Goal: Task Accomplishment & Management: Manage account settings

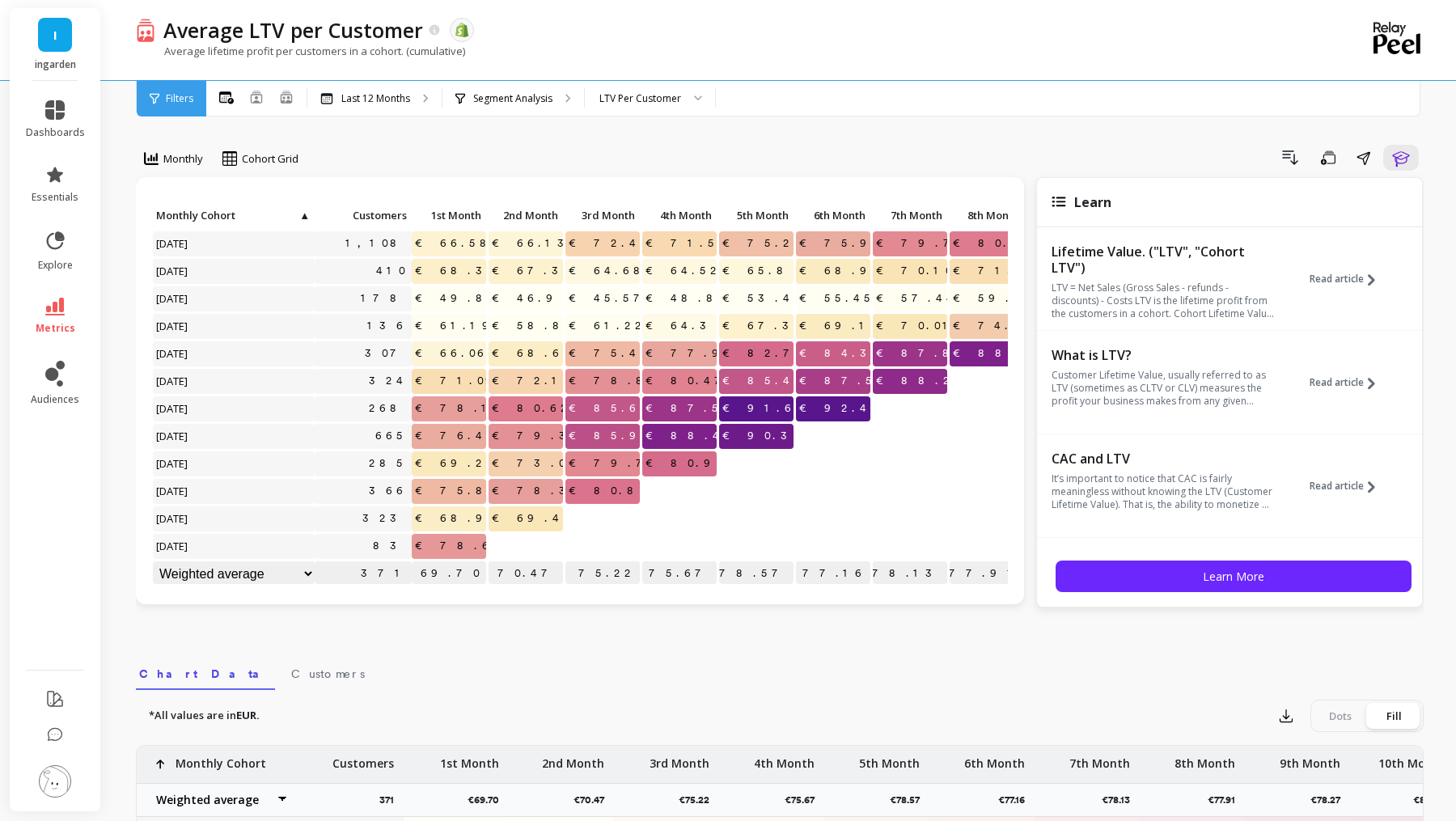
click at [56, 778] on img at bounding box center [55, 781] width 32 height 32
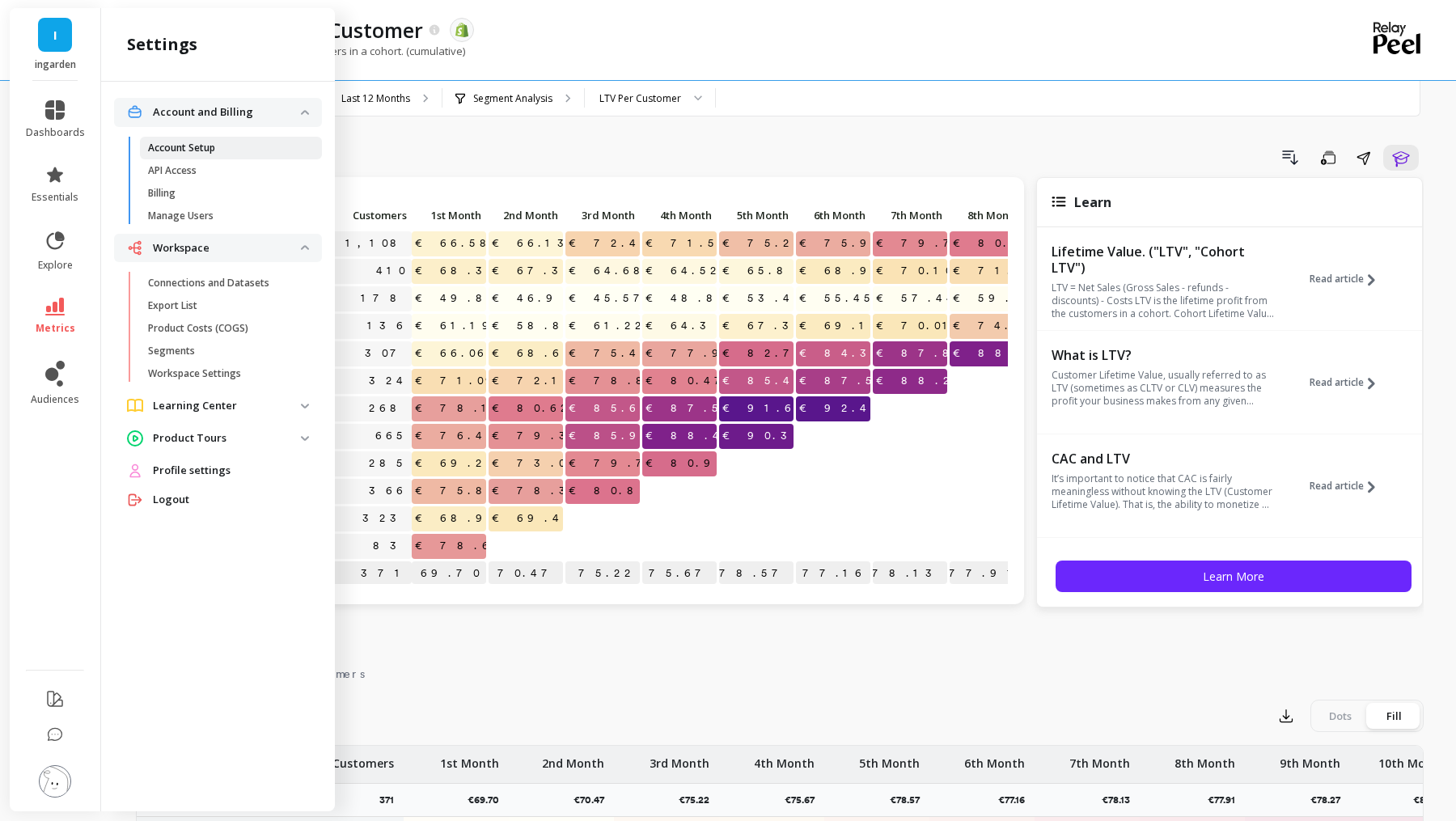
click at [207, 145] on p "Account Setup" at bounding box center [181, 148] width 67 height 13
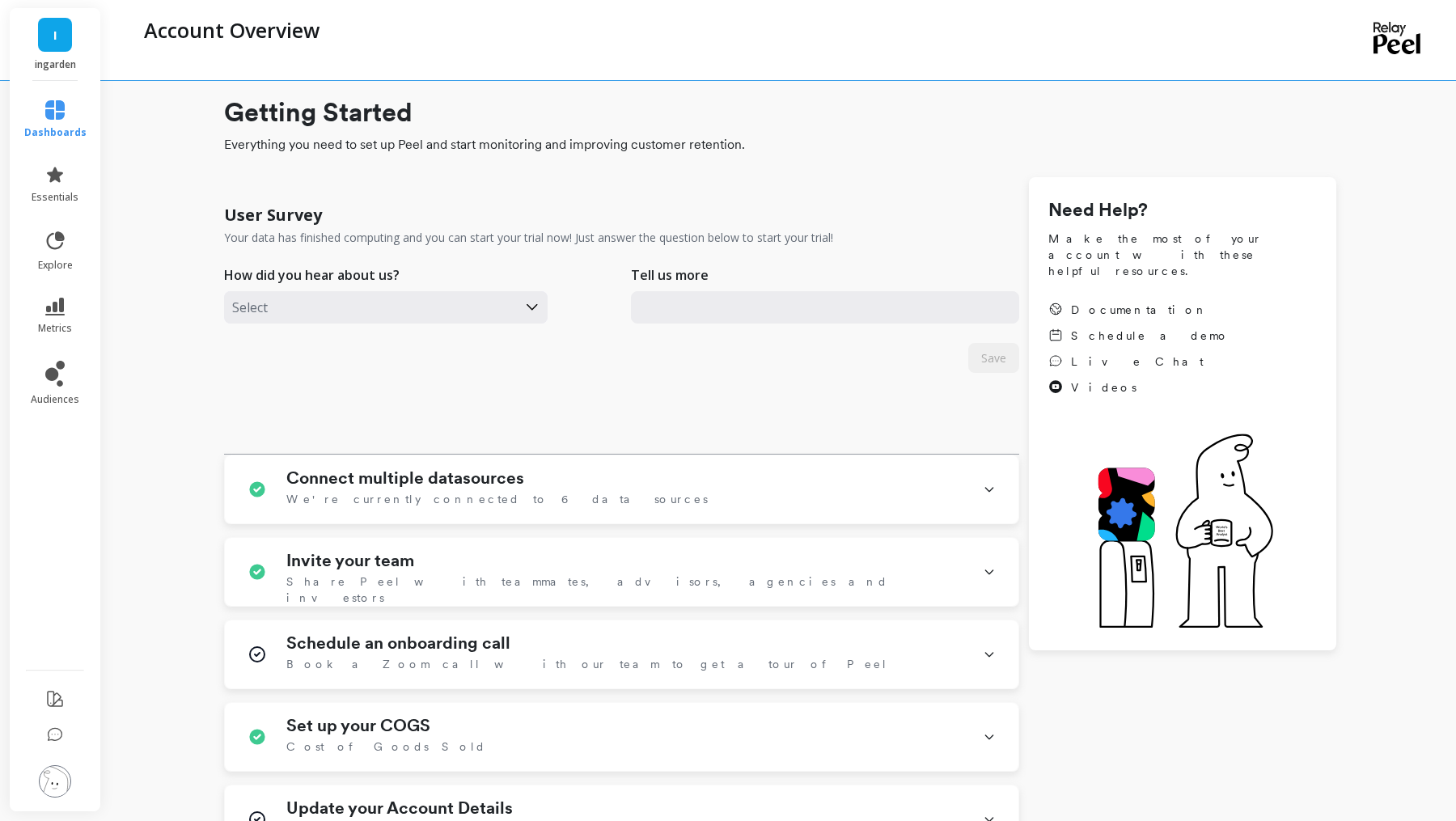
click at [45, 777] on img at bounding box center [55, 781] width 32 height 32
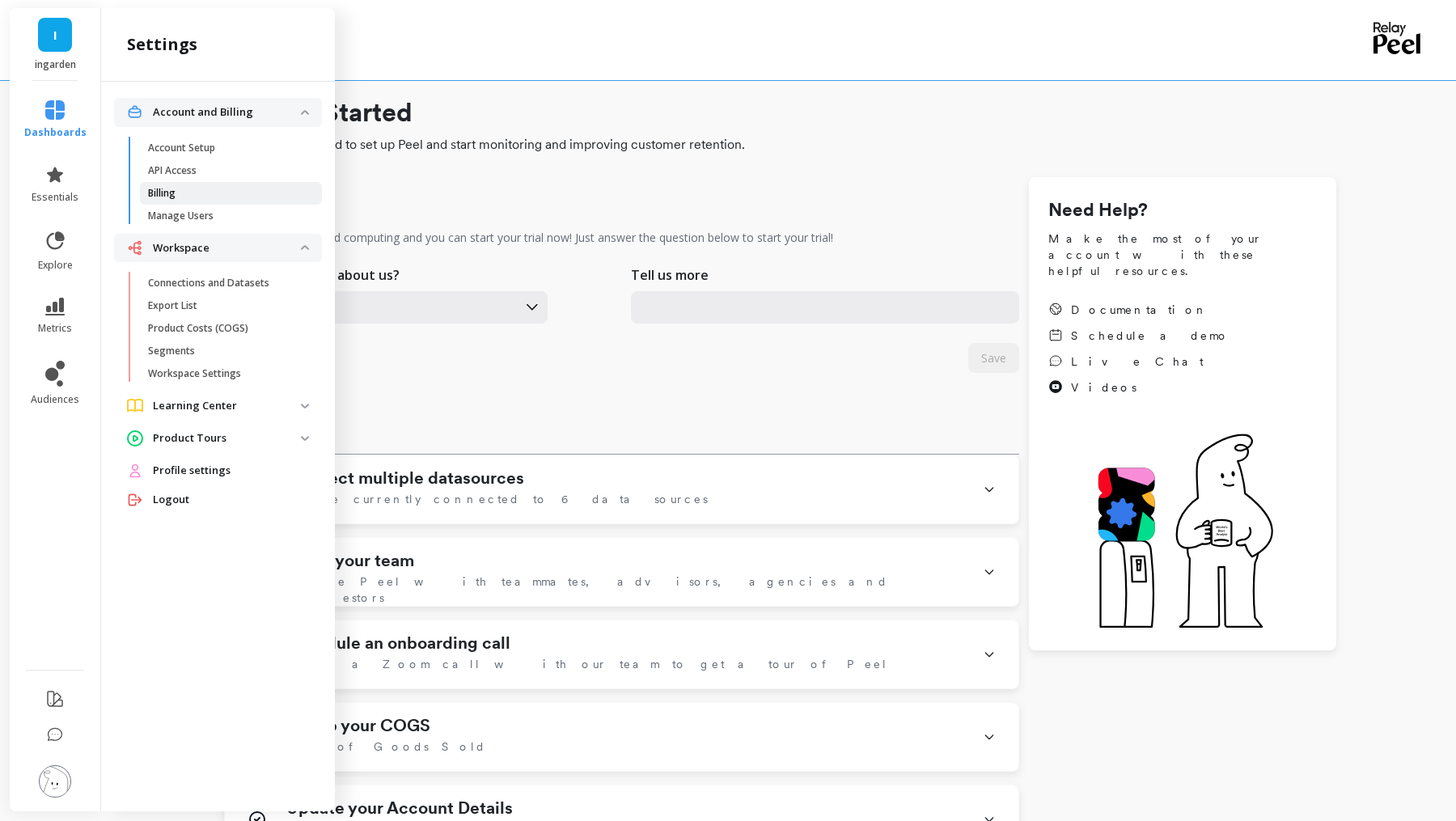
click at [256, 191] on span "Billing" at bounding box center [225, 194] width 155 height 13
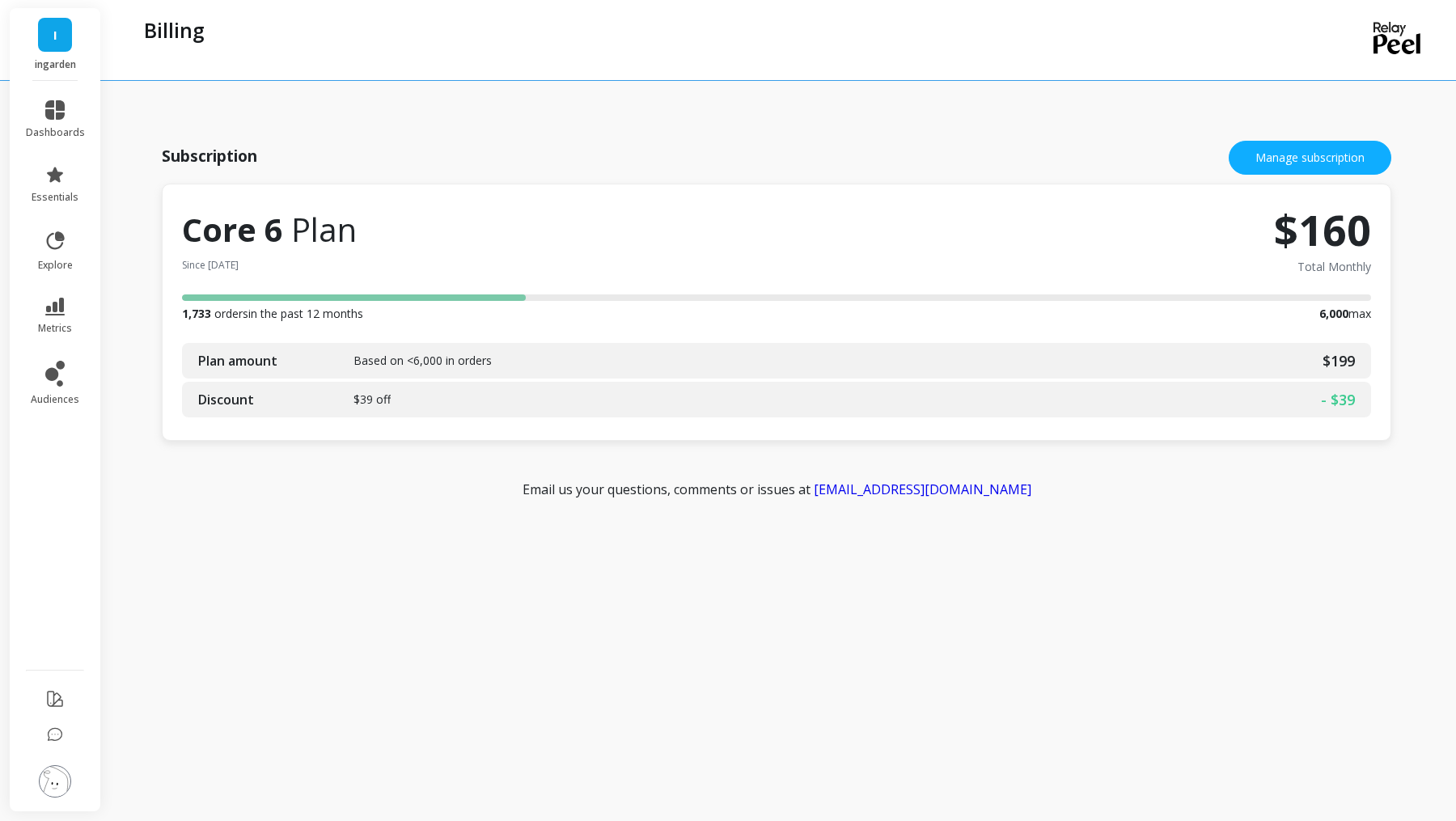
click at [476, 572] on div "Subscription Manage subscription Core 6 Plan Since [DATE] $160 Total Monthly 1,…" at bounding box center [779, 407] width 1287 height 788
click at [571, 401] on div "Discount $39 off - $39" at bounding box center [777, 399] width 1189 height 36
click at [474, 355] on span "Based on <6,000 in orders" at bounding box center [422, 360] width 138 height 16
click at [227, 361] on span "Plan amount" at bounding box center [275, 360] width 155 height 19
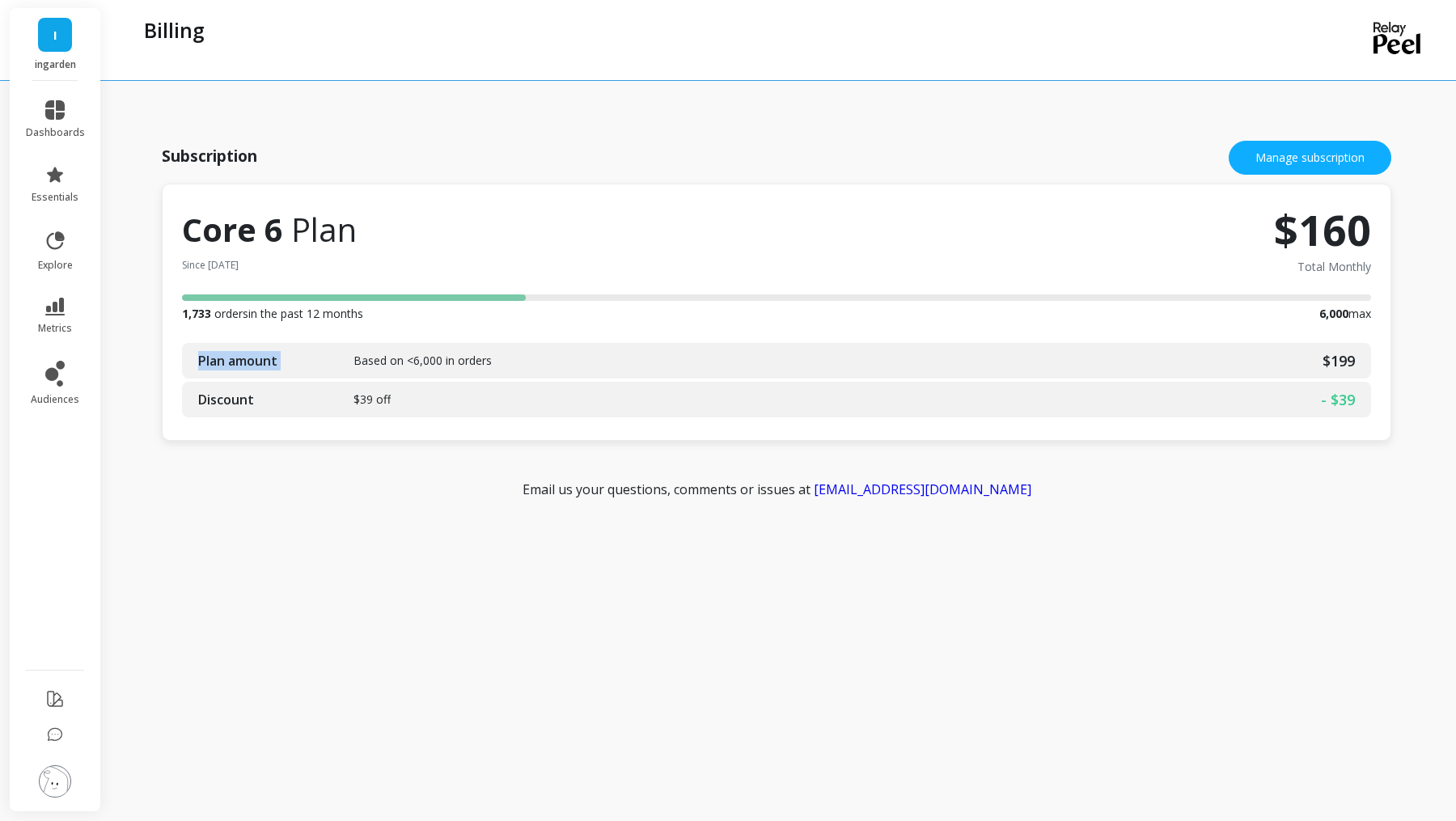
click at [227, 362] on span "Plan amount" at bounding box center [275, 360] width 155 height 19
click at [1216, 151] on div "Subscription Manage subscription" at bounding box center [777, 158] width 1229 height 52
click at [1279, 158] on link "Manage subscription" at bounding box center [1309, 157] width 162 height 34
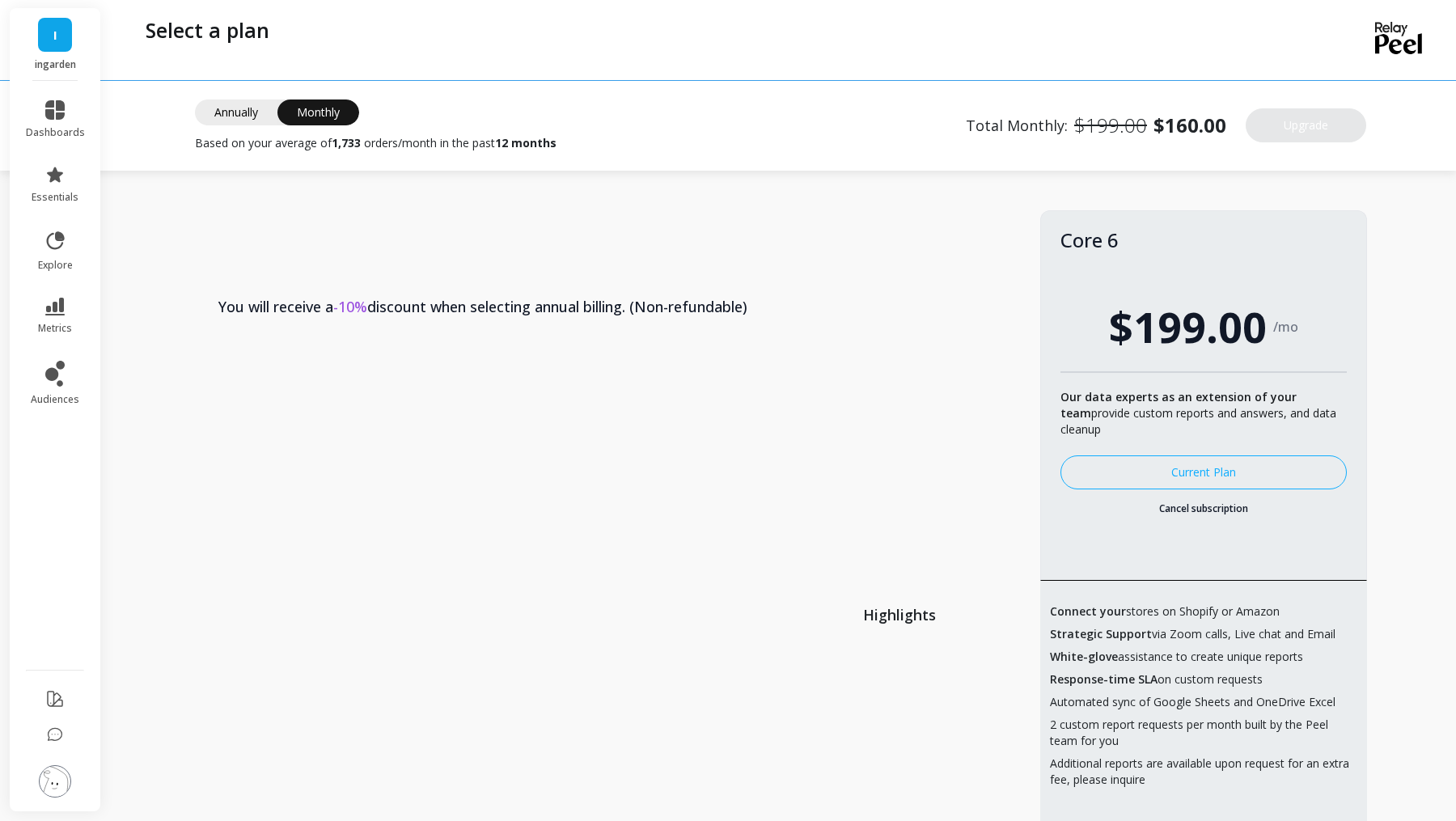
click at [1203, 510] on link "Cancel subscription" at bounding box center [1203, 509] width 286 height 13
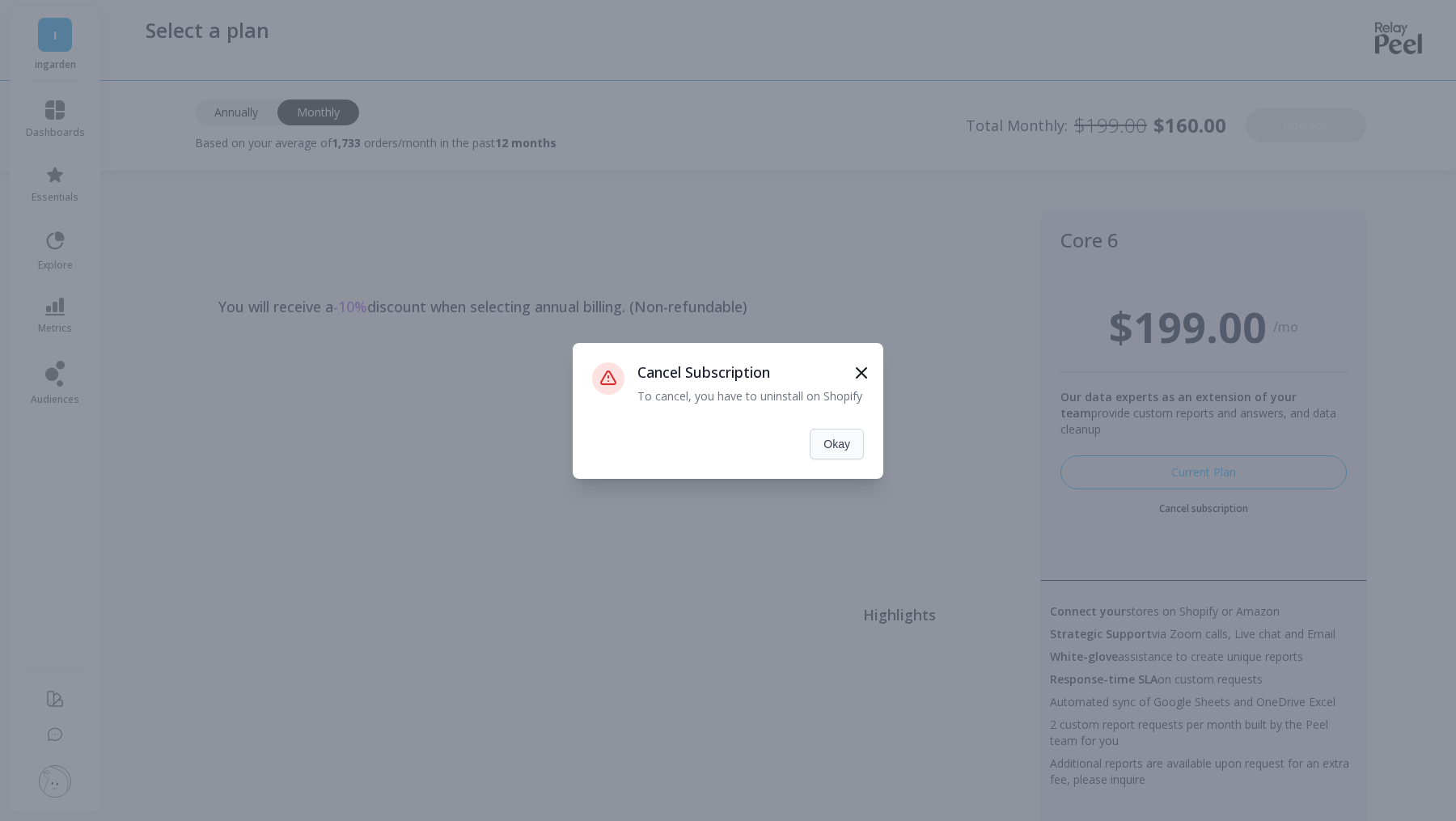
click at [836, 453] on button "Okay" at bounding box center [837, 443] width 54 height 31
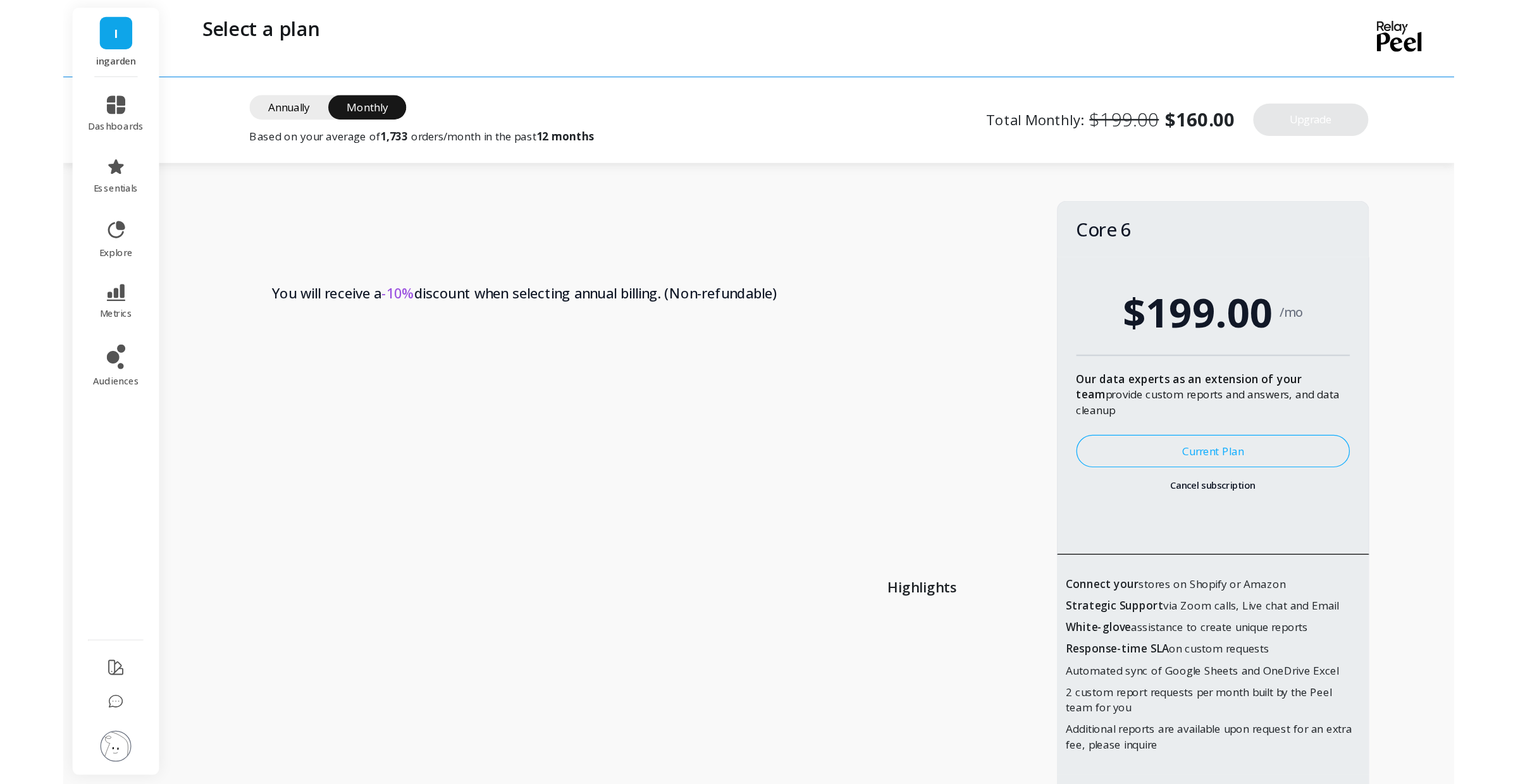
scroll to position [46, 0]
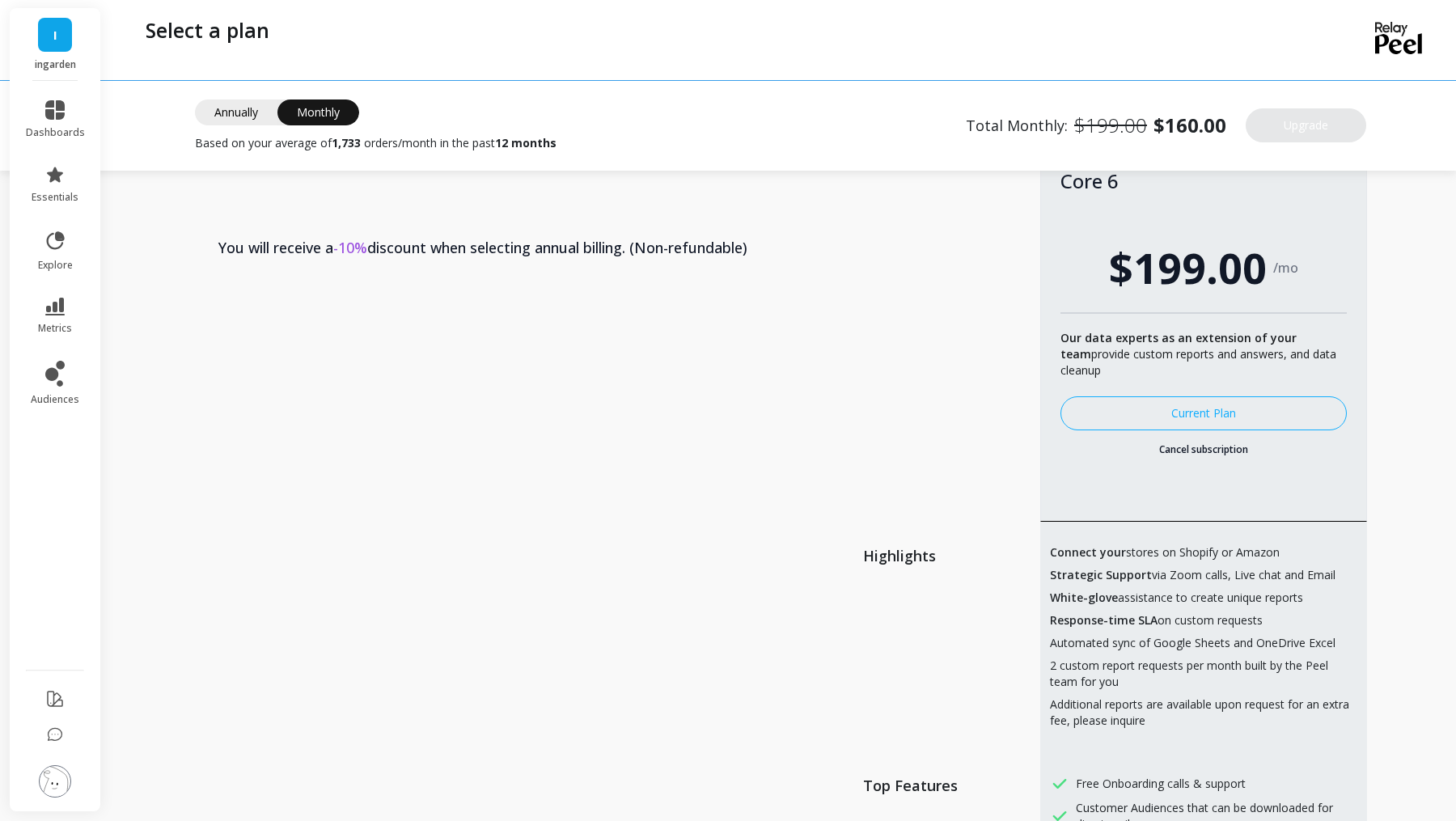
click at [1165, 448] on link "Cancel subscription" at bounding box center [1203, 450] width 286 height 13
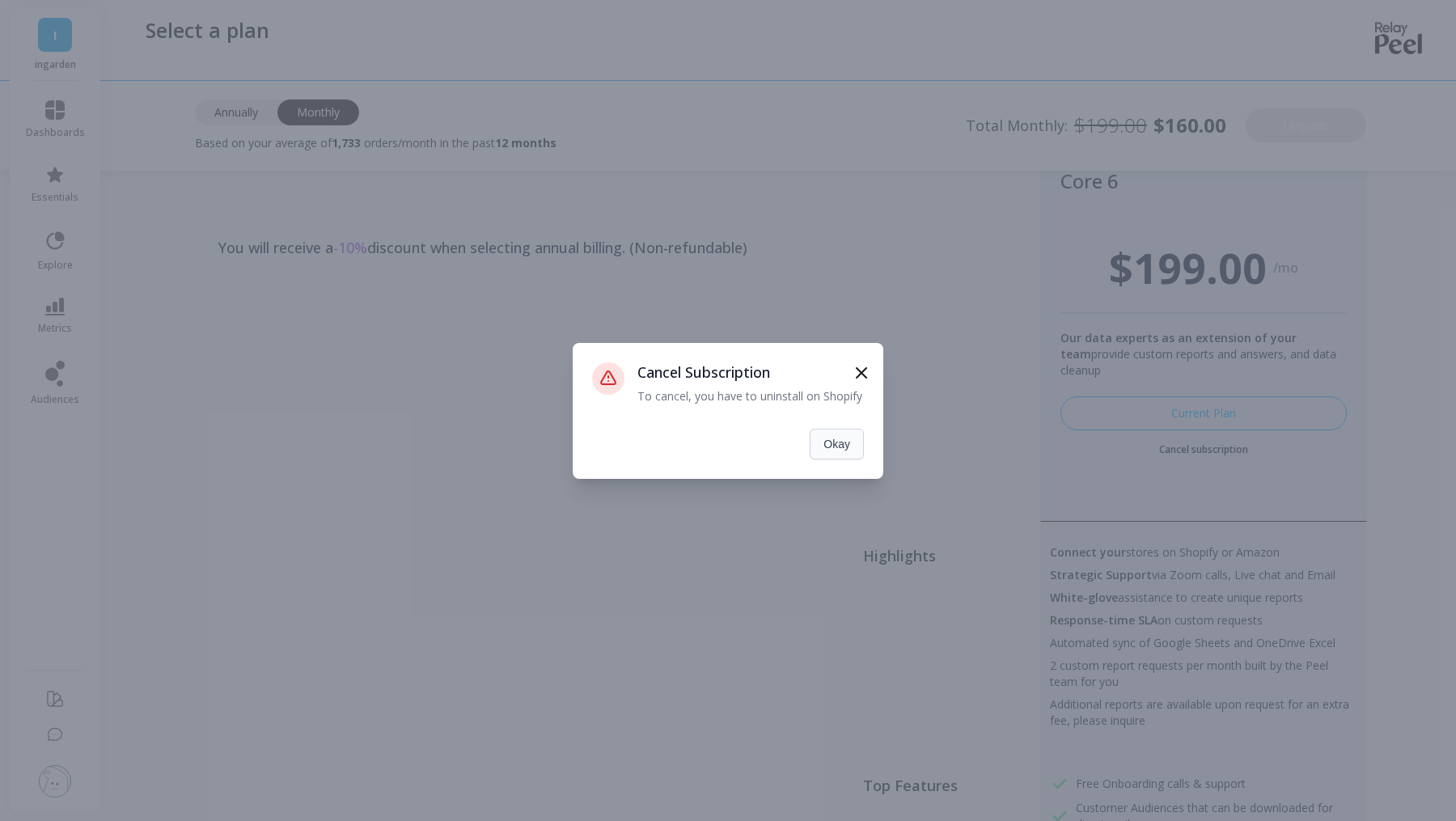
click at [817, 452] on button "Okay" at bounding box center [837, 443] width 54 height 31
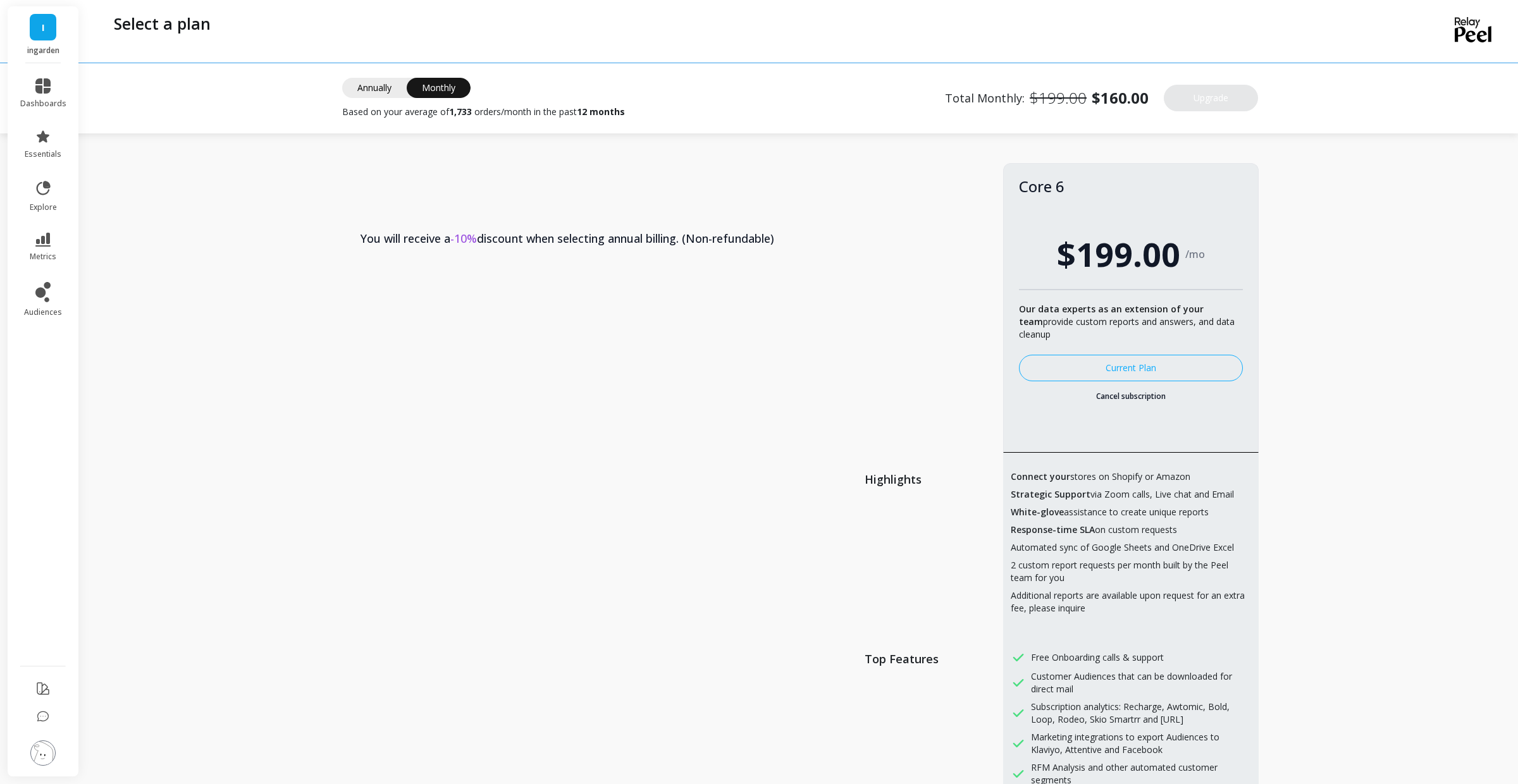
scroll to position [0, 0]
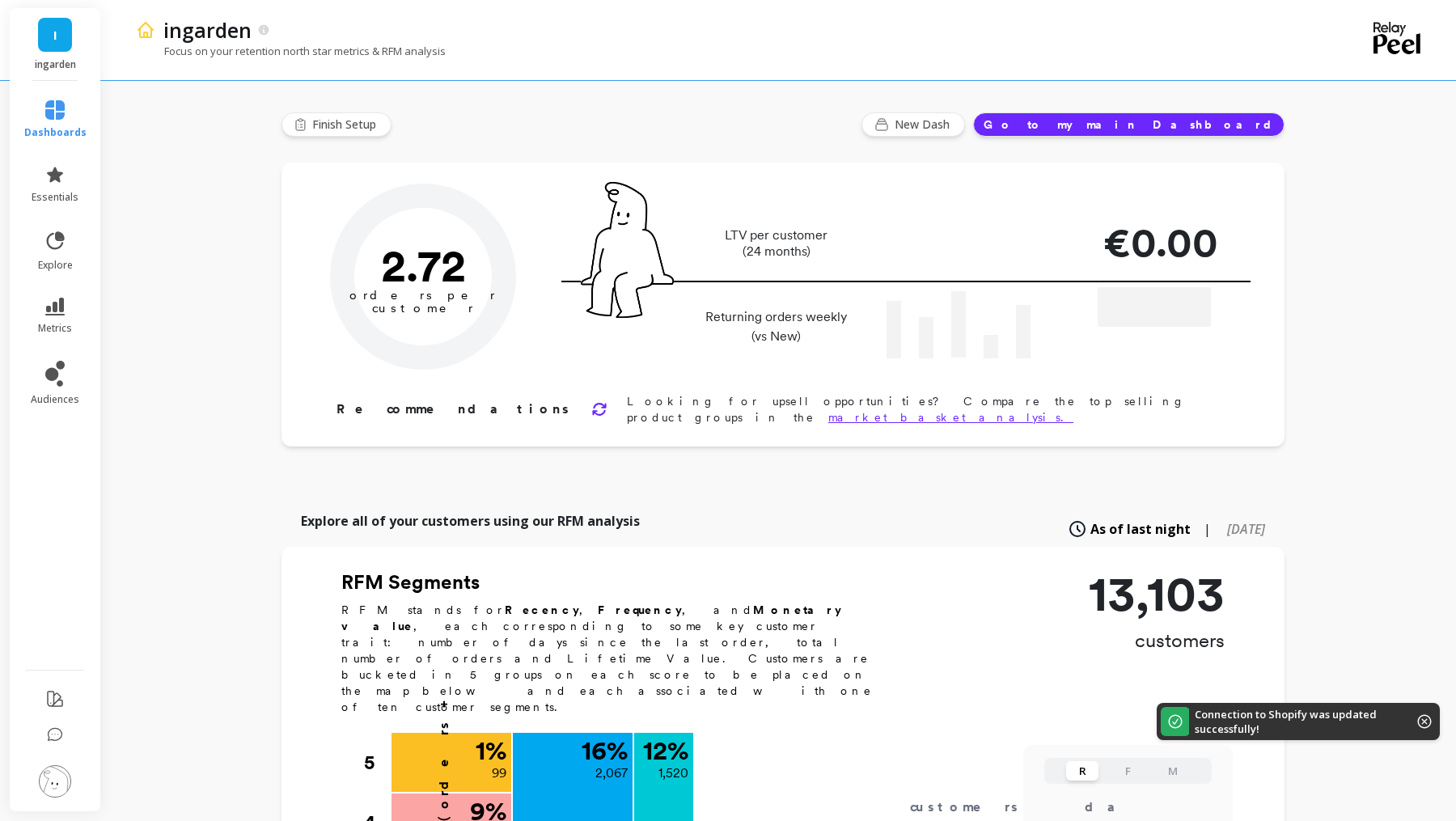
type input "Champions"
type input "1520"
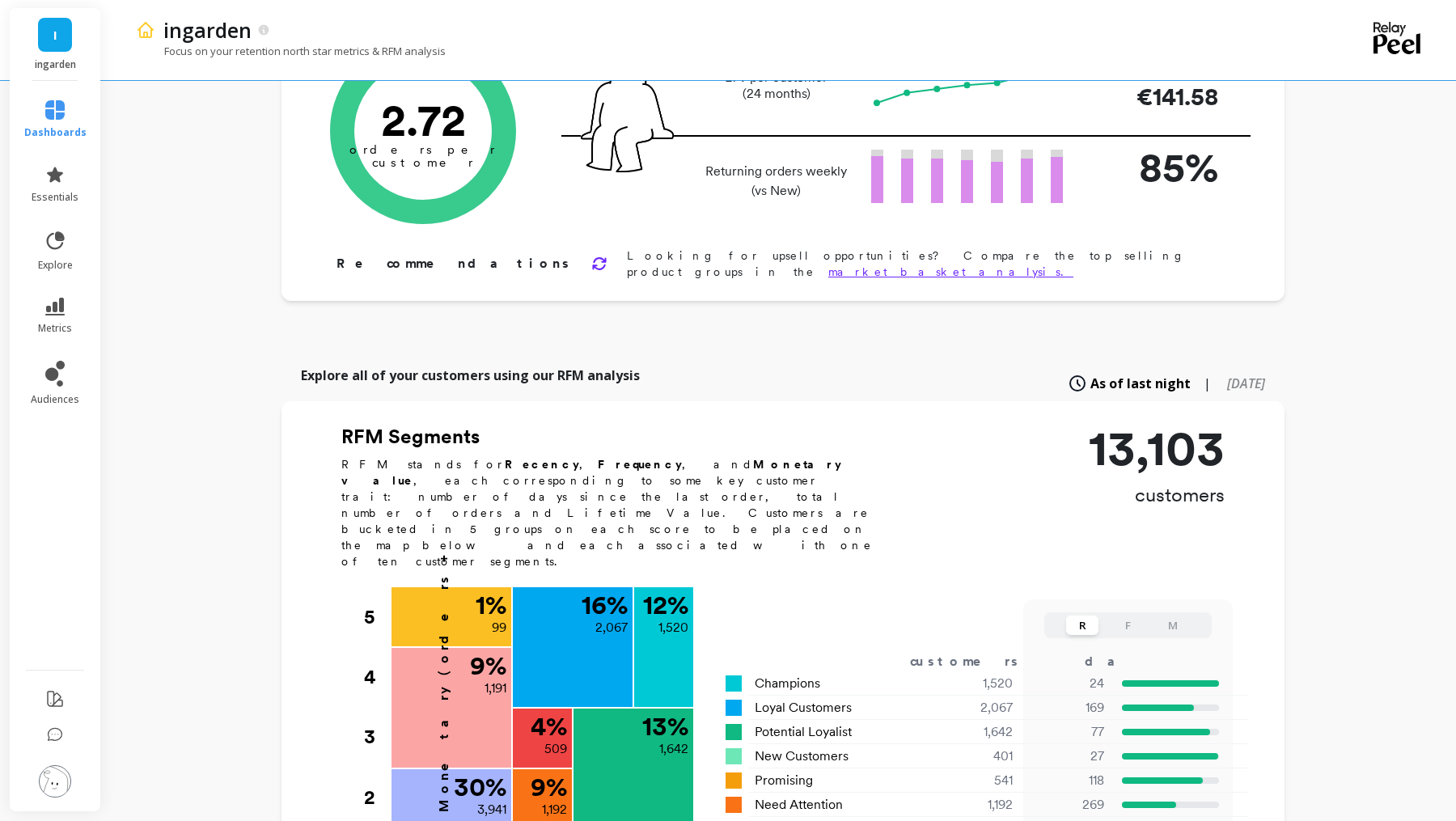
scroll to position [51, 0]
